Goal: Task Accomplishment & Management: Complete application form

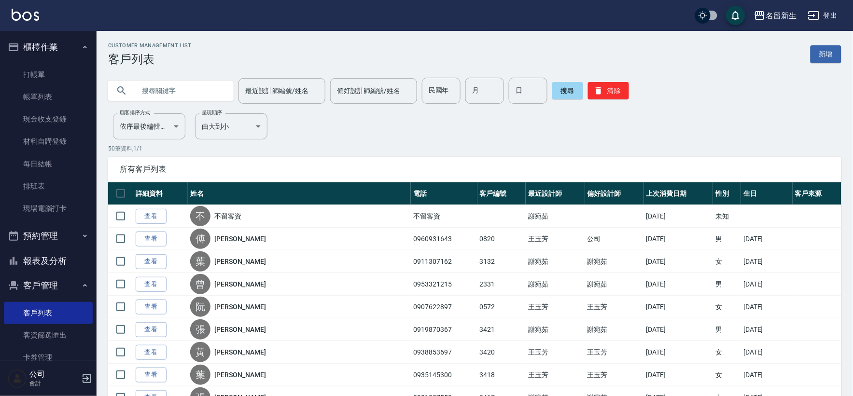
click at [171, 89] on input "text" at bounding box center [180, 91] width 91 height 26
type input "G"
type input "詩軒"
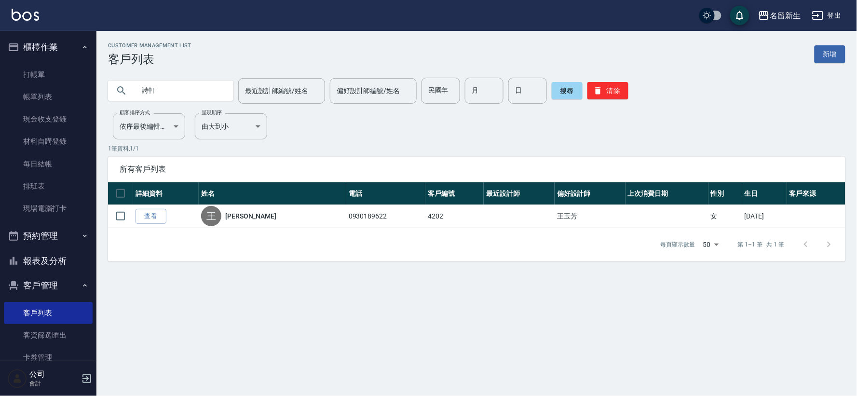
drag, startPoint x: 837, startPoint y: 232, endPoint x: 133, endPoint y: 329, distance: 711.1
drag, startPoint x: 133, startPoint y: 329, endPoint x: 471, endPoint y: 76, distance: 422.6
click at [465, 79] on input "月" at bounding box center [484, 91] width 39 height 26
click at [655, 83] on div "詩軒 最近設計師編號/姓名 最近設計師編號/姓名 偏好設計師編號/姓名 偏好設計師編號/姓名 民國年 民國年 月 月 日 日 搜尋 清除" at bounding box center [477, 91] width 738 height 26
click at [625, 100] on div "詩軒 最近設計師編號/姓名 最近設計師編號/姓名 偏好設計師編號/姓名 偏好設計師編號/姓名 民國年 民國年 月 月 日 日 搜尋 清除" at bounding box center [477, 91] width 738 height 26
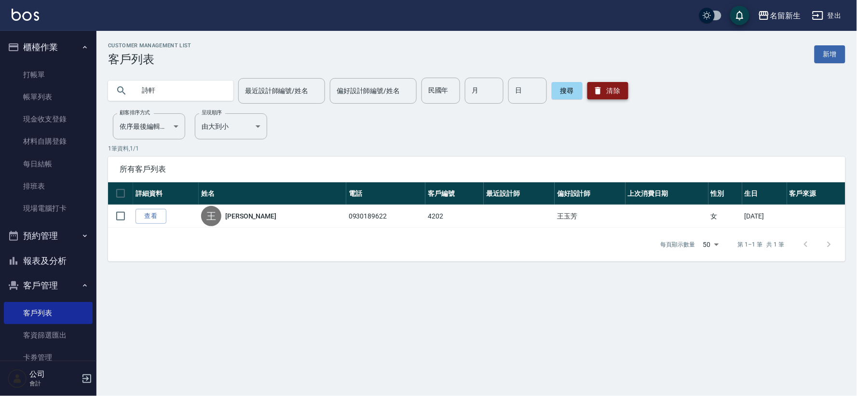
click at [595, 83] on button "清除" at bounding box center [608, 90] width 41 height 17
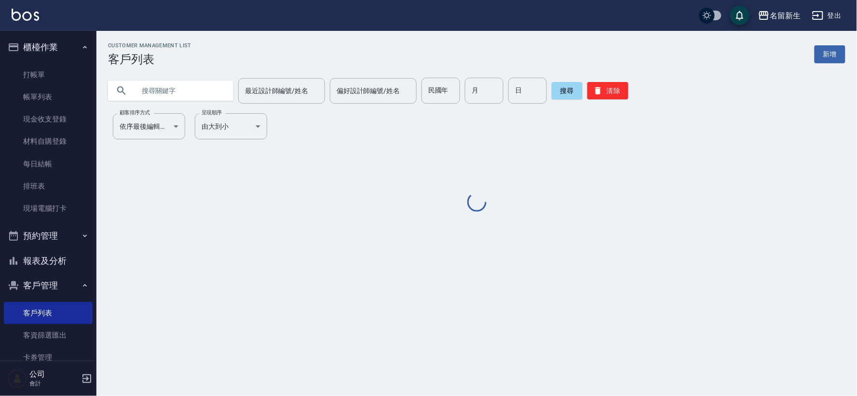
click at [180, 92] on input "text" at bounding box center [180, 91] width 91 height 26
click at [179, 83] on input "text" at bounding box center [180, 91] width 91 height 26
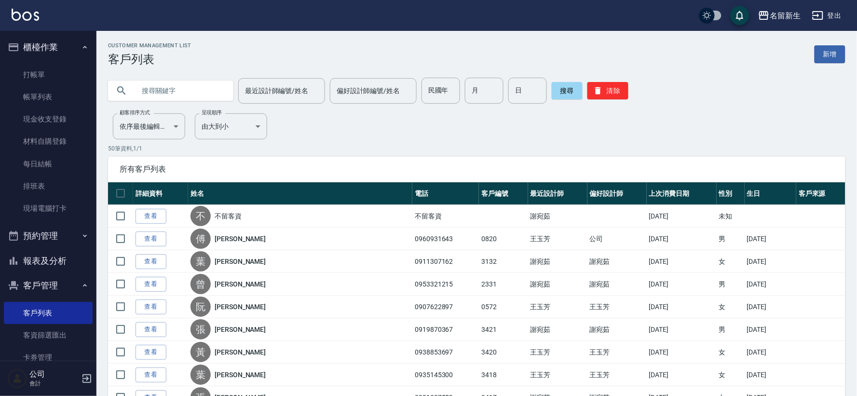
click at [167, 89] on input "text" at bounding box center [180, 91] width 91 height 26
click at [176, 76] on div "最近設計師編號/姓名 最近設計師編號/姓名 偏好設計師編號/姓名 偏好設計師編號/姓名 民國年 民國年 月 月 日 日 搜尋 清除" at bounding box center [470, 85] width 749 height 38
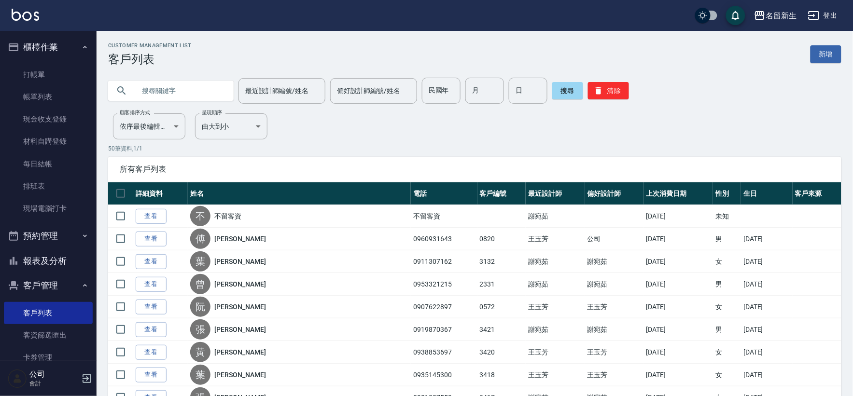
drag, startPoint x: 176, startPoint y: 76, endPoint x: 169, endPoint y: 107, distance: 32.0
click at [174, 92] on div "最近設計師編號/姓名 最近設計師編號/姓名 偏好設計師編號/姓名 偏好設計師編號/姓名 民國年 民國年 月 月 日 日 搜尋 清除" at bounding box center [468, 85] width 744 height 38
click at [178, 93] on input "text" at bounding box center [180, 91] width 91 height 26
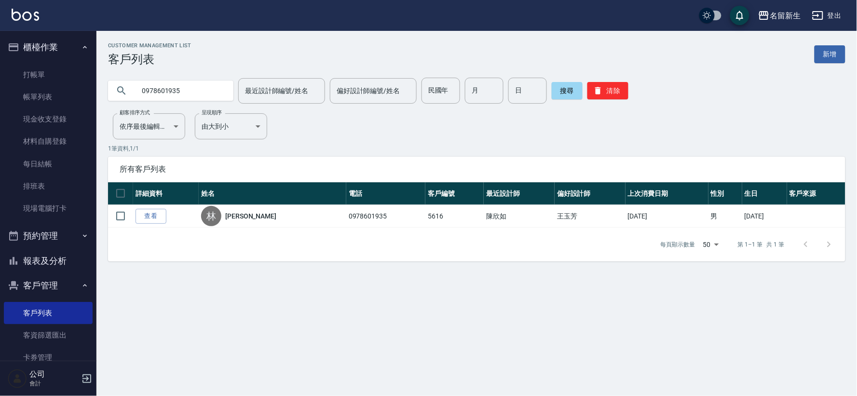
drag, startPoint x: 178, startPoint y: 93, endPoint x: 223, endPoint y: 26, distance: 81.0
click at [240, 7] on div "名留新生 登出" at bounding box center [428, 15] width 857 height 31
click at [218, 82] on input "0978601935" at bounding box center [180, 91] width 91 height 26
type input "0"
click at [425, 84] on input "民國年" at bounding box center [441, 91] width 39 height 26
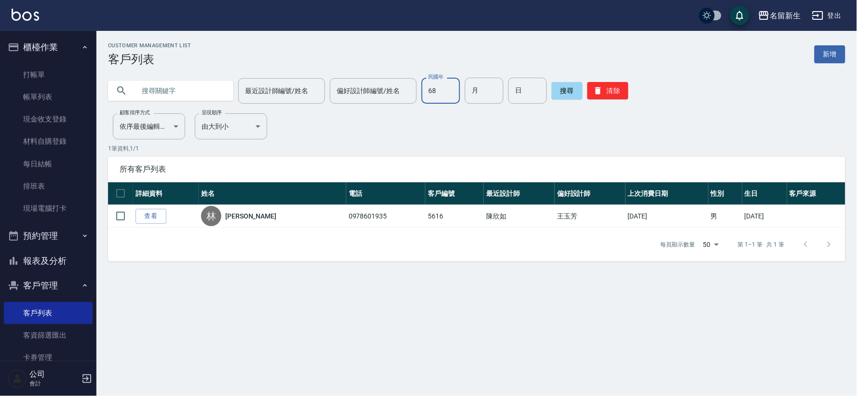
type input "68"
type input "05"
type input "01"
